Goal: Information Seeking & Learning: Learn about a topic

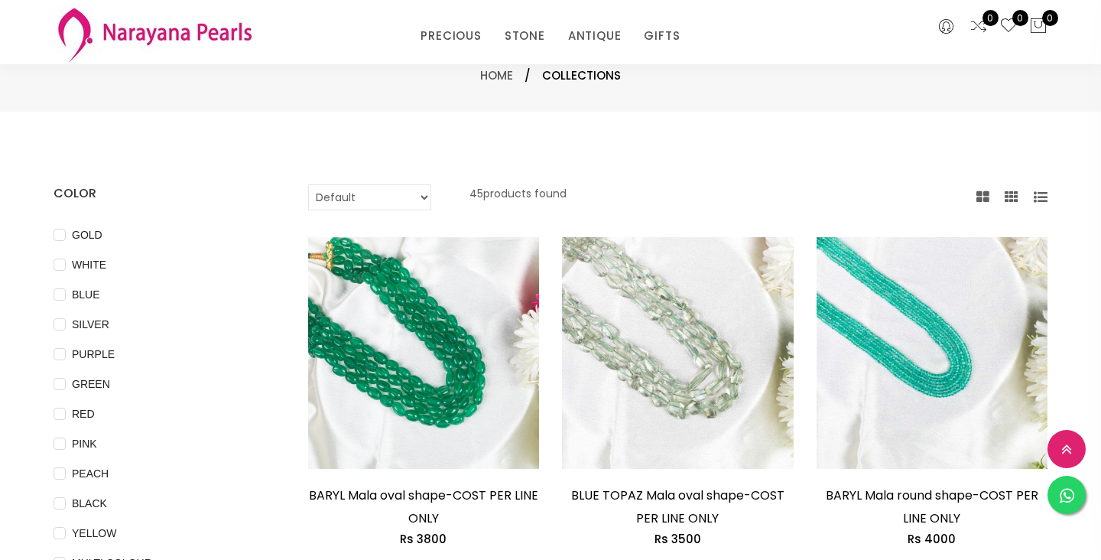
select select "INR"
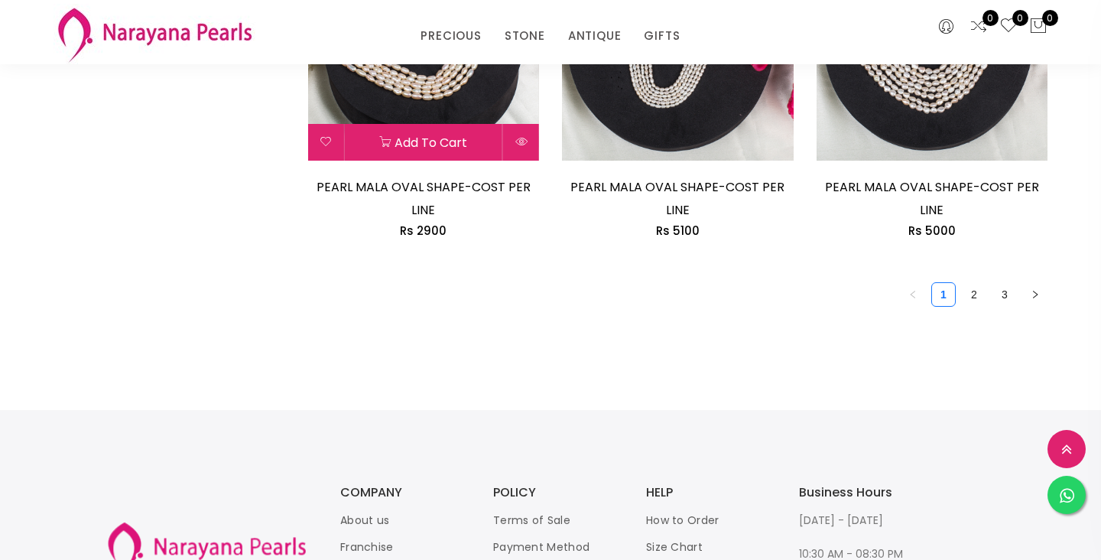
scroll to position [2283, 0]
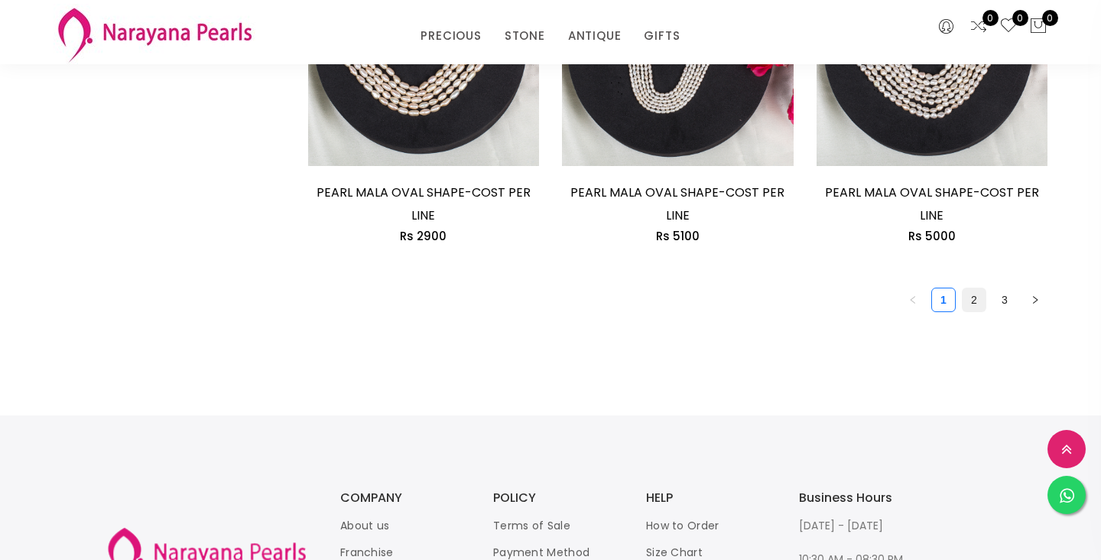
click at [978, 301] on link "2" at bounding box center [974, 299] width 23 height 23
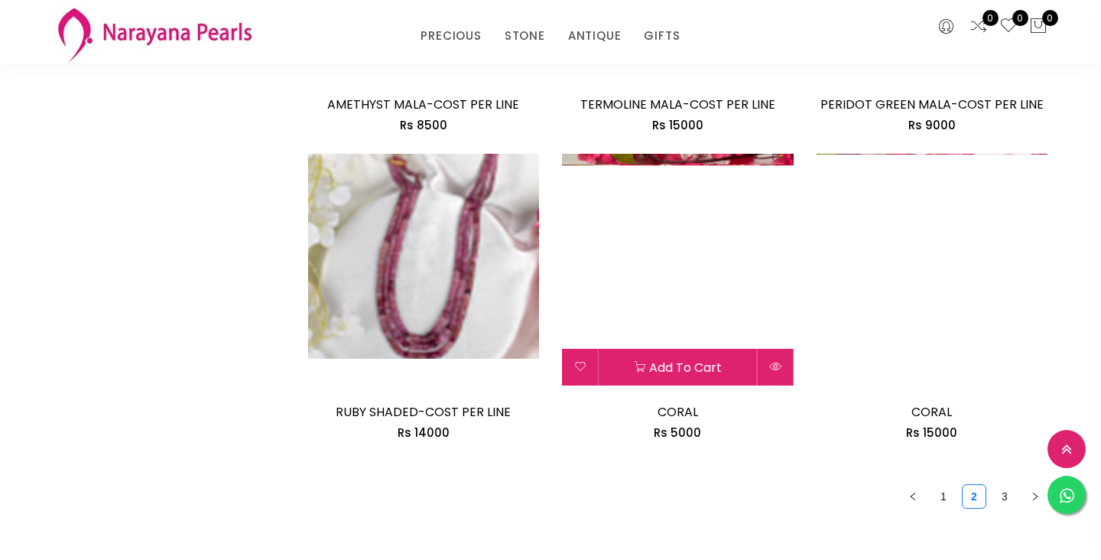
scroll to position [1977, 0]
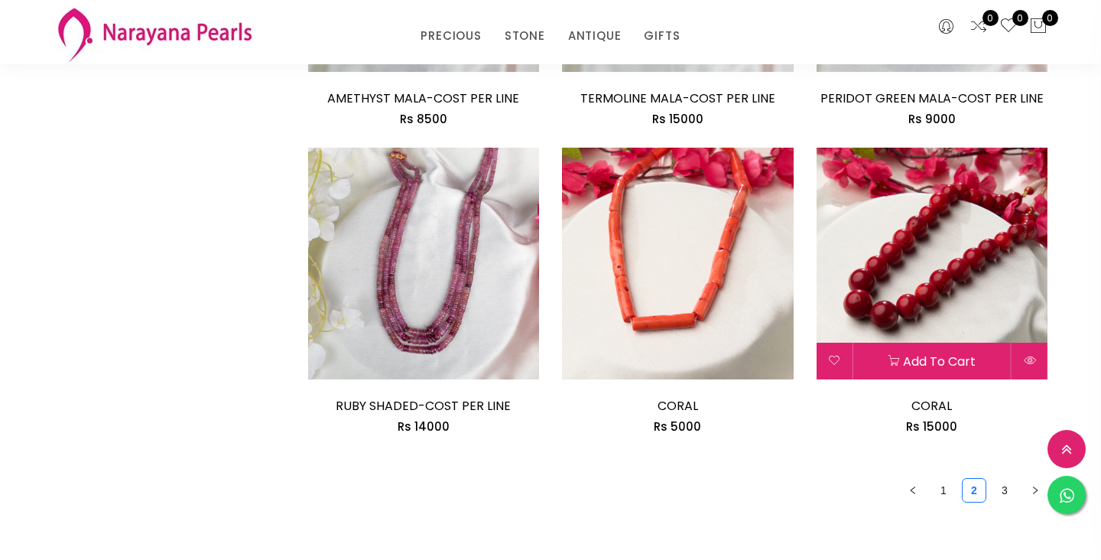
click at [964, 272] on img at bounding box center [933, 264] width 232 height 232
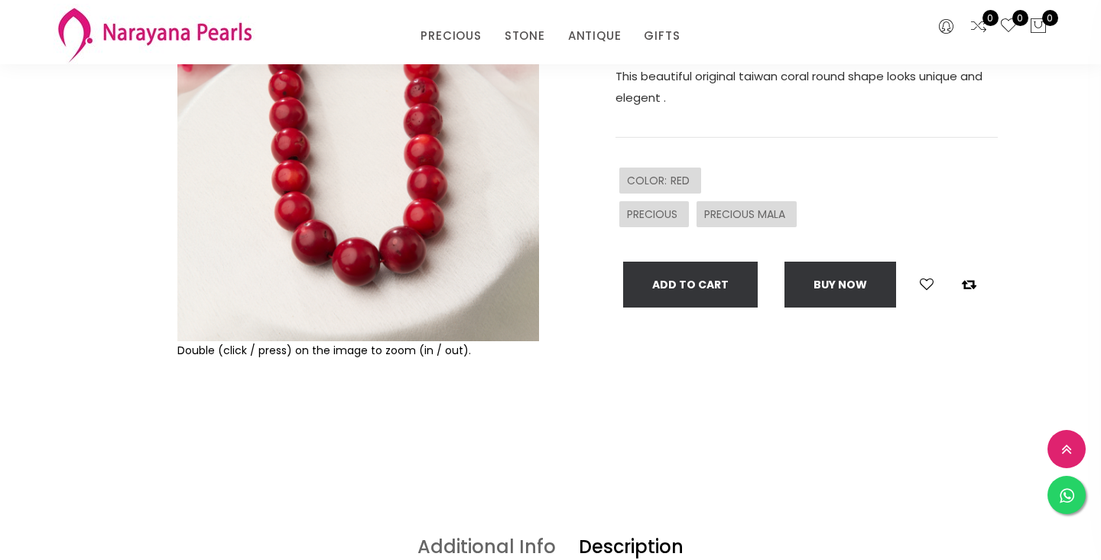
scroll to position [210, 0]
click at [413, 286] on img at bounding box center [358, 160] width 362 height 362
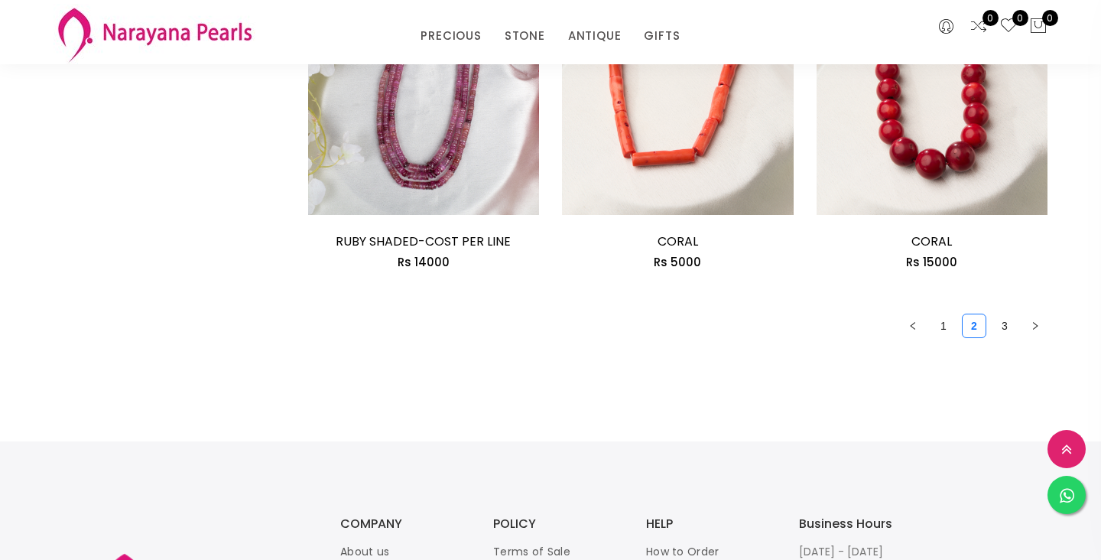
scroll to position [2137, 0]
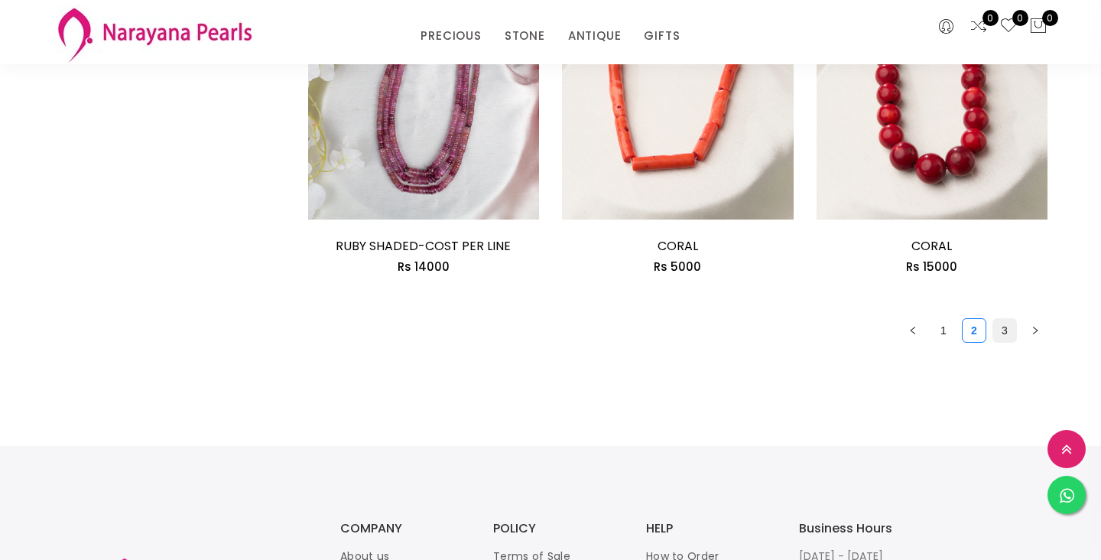
click at [1003, 333] on link "3" at bounding box center [1004, 330] width 23 height 23
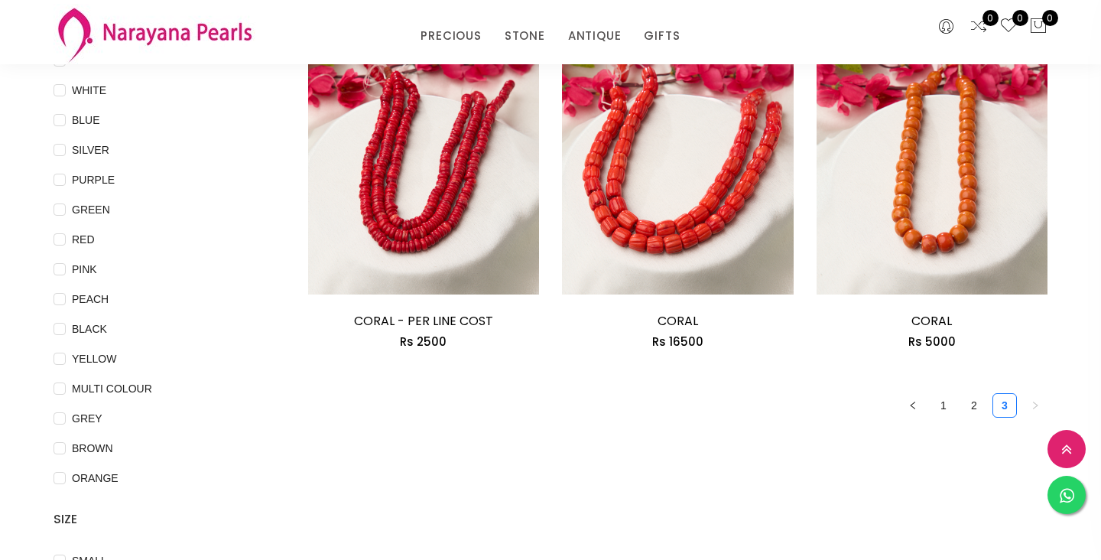
scroll to position [182, 0]
